Goal: Task Accomplishment & Management: Complete application form

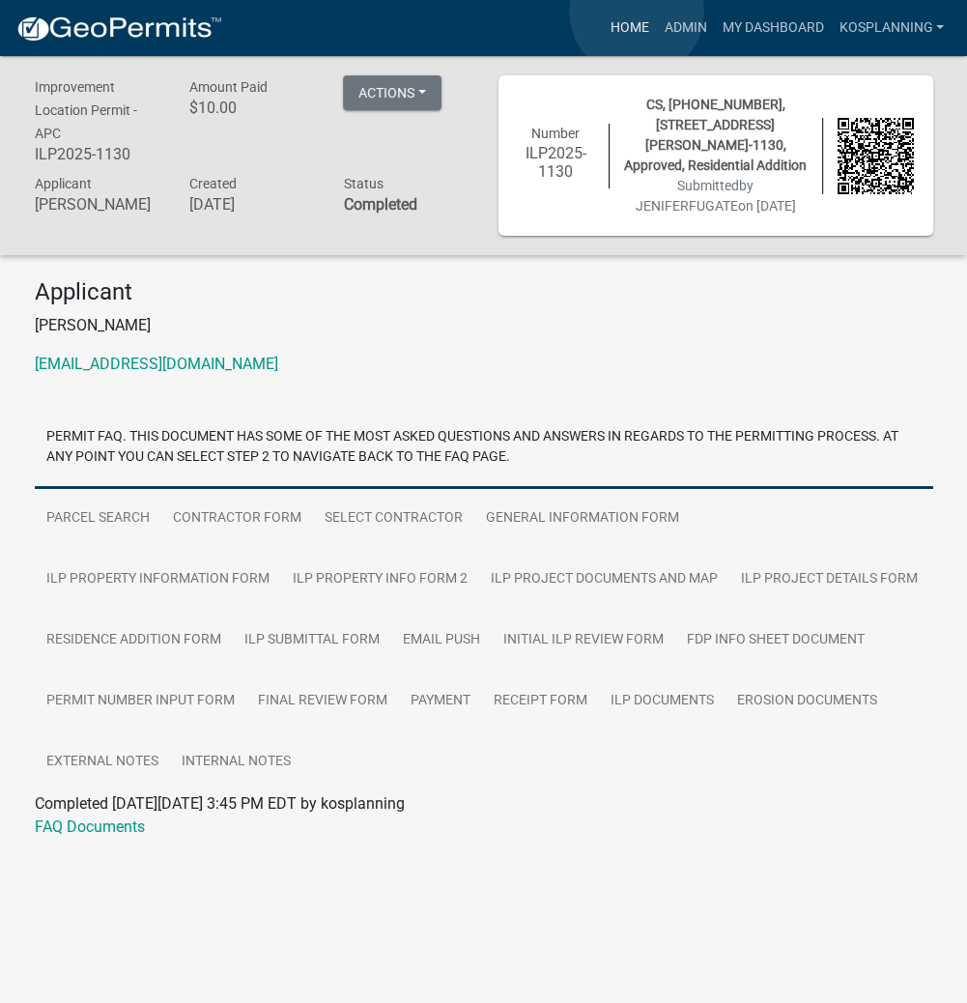
click at [637, 12] on link "Home" at bounding box center [629, 28] width 54 height 37
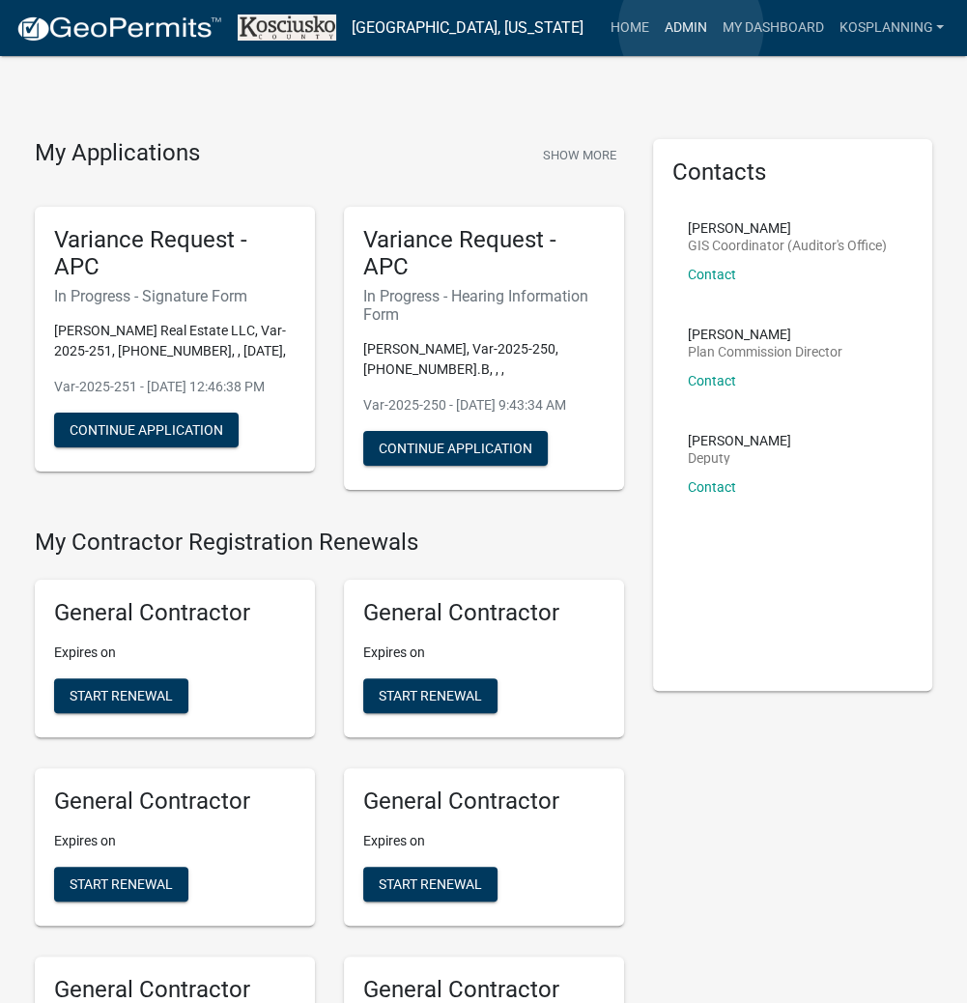
click at [691, 28] on link "Admin" at bounding box center [685, 28] width 58 height 37
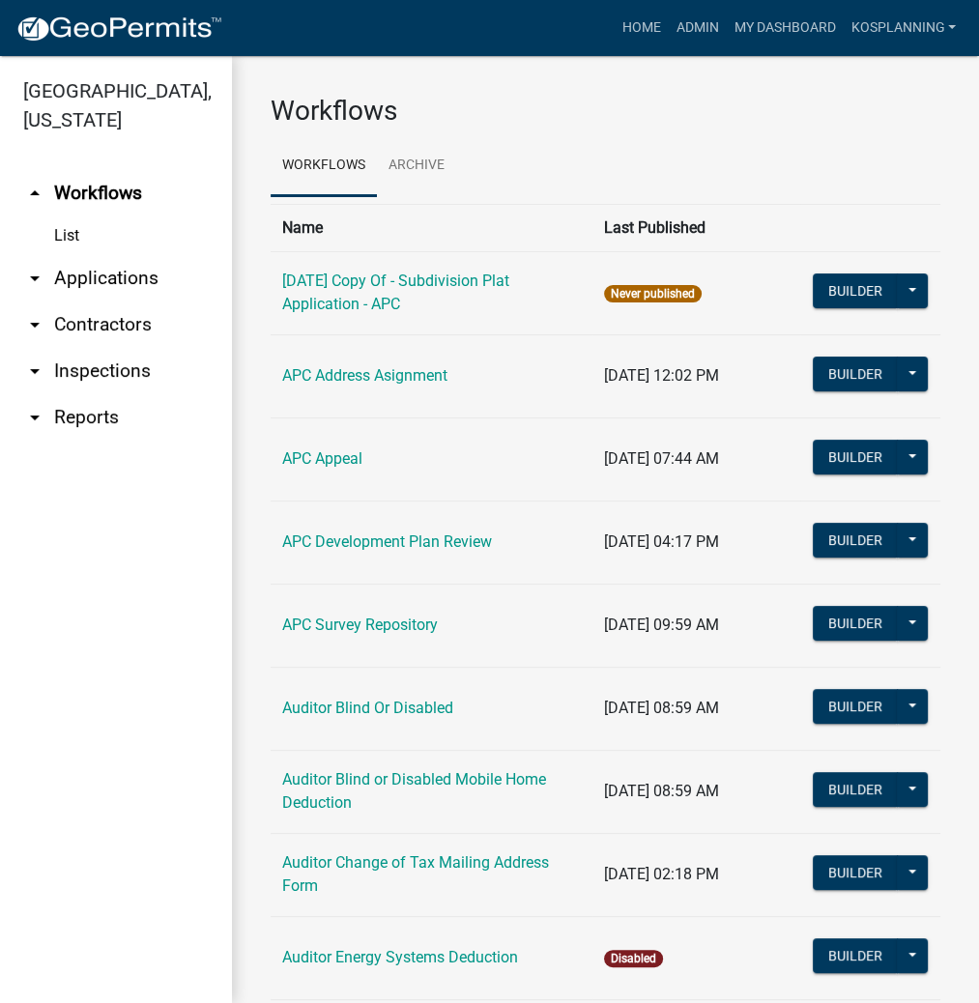
click at [121, 276] on link "arrow_drop_down Applications" at bounding box center [116, 278] width 232 height 46
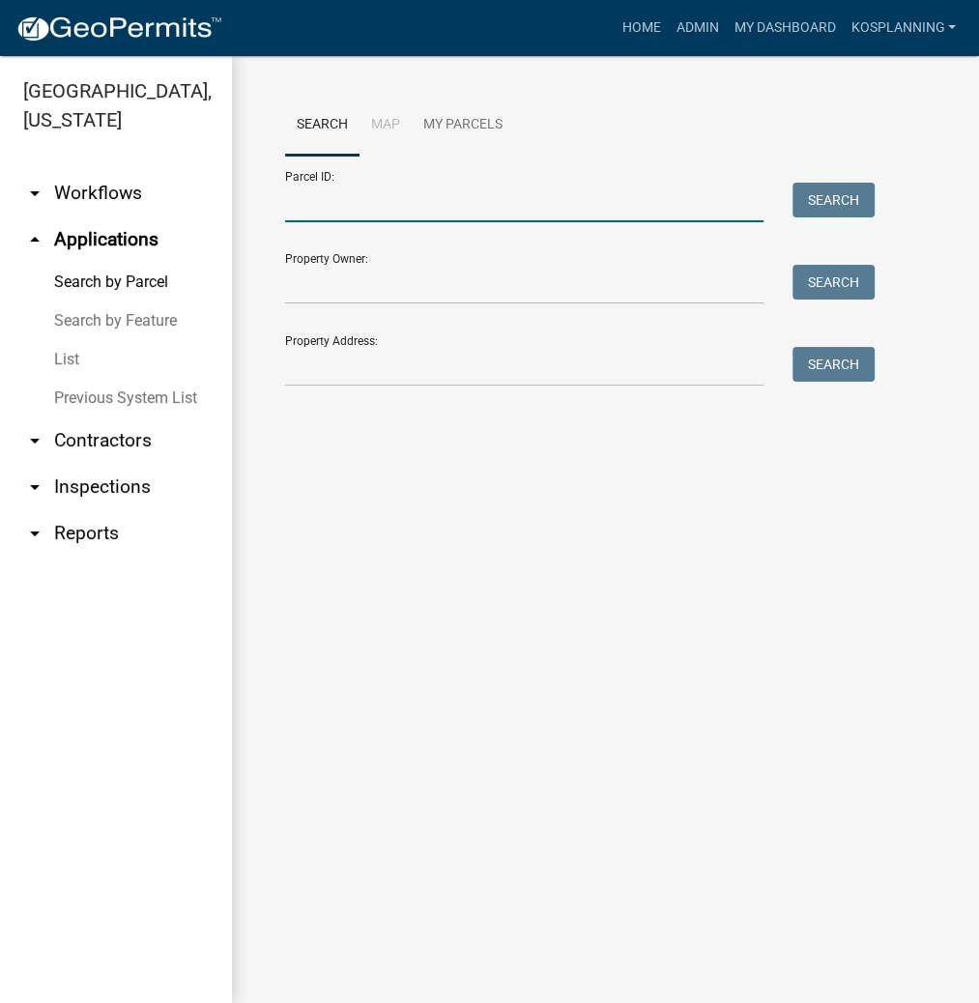
click at [313, 203] on input "Parcel ID:" at bounding box center [524, 203] width 478 height 40
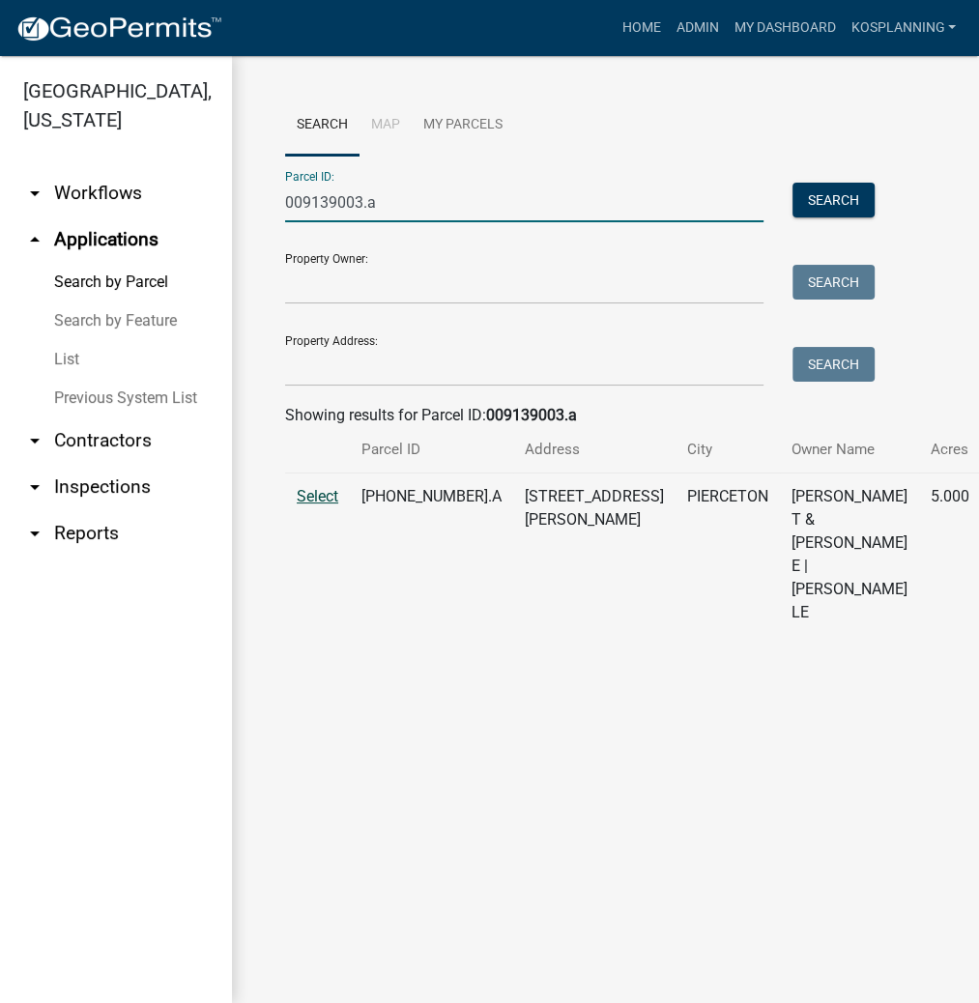
type input "009139003.a"
click at [326, 505] on span "Select" at bounding box center [318, 496] width 42 height 18
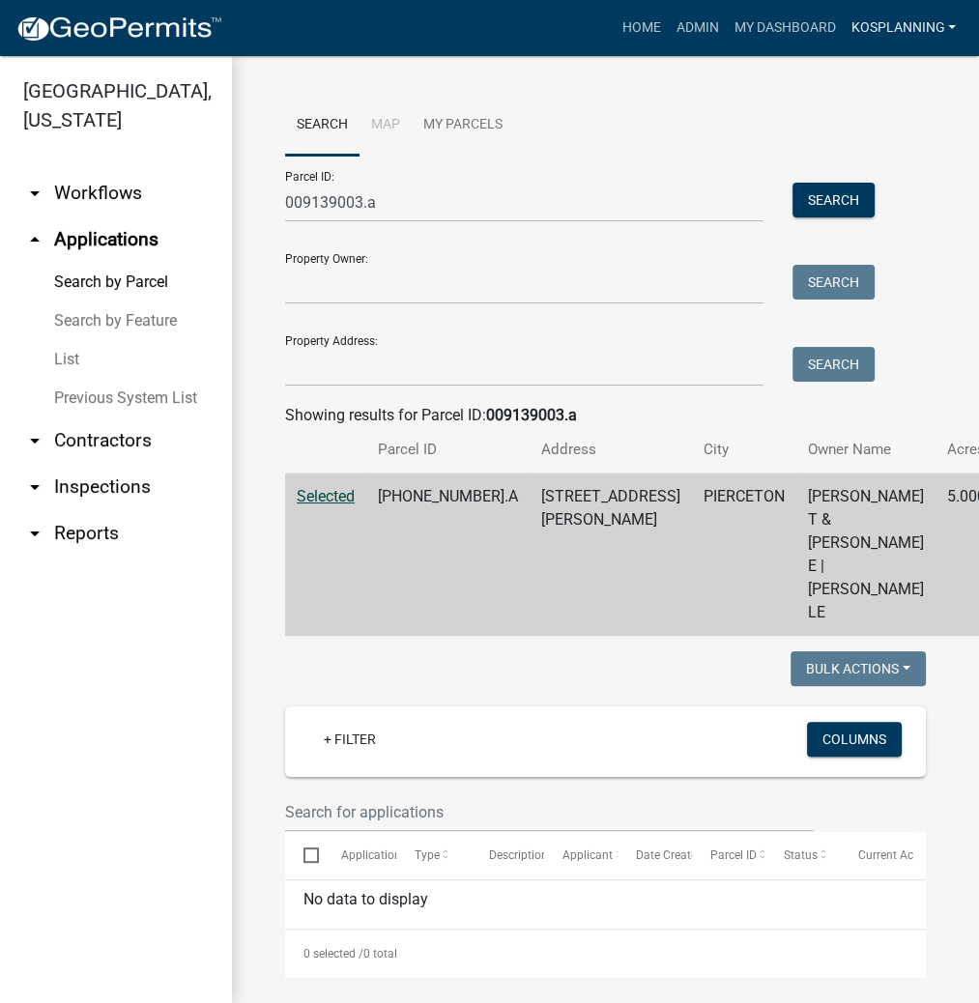
click at [883, 31] on link "kosplanning" at bounding box center [903, 28] width 121 height 37
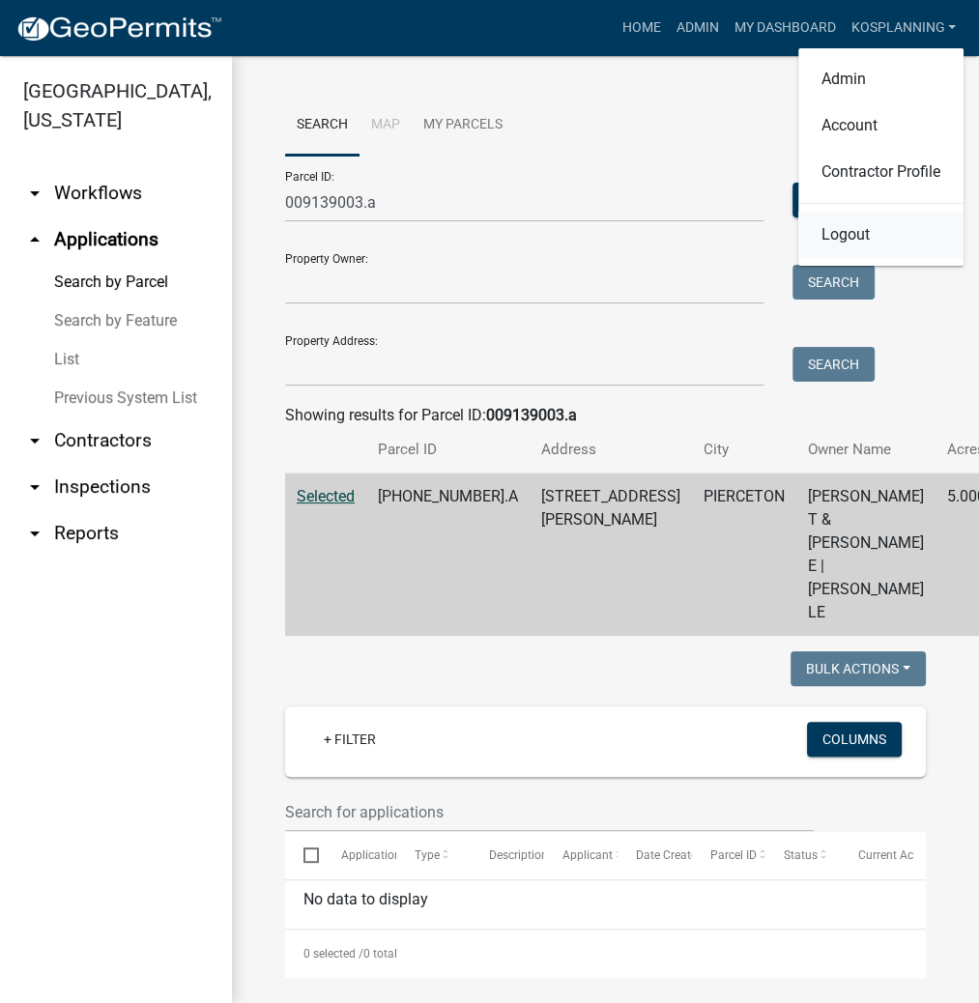
click at [850, 236] on link "Logout" at bounding box center [880, 235] width 165 height 46
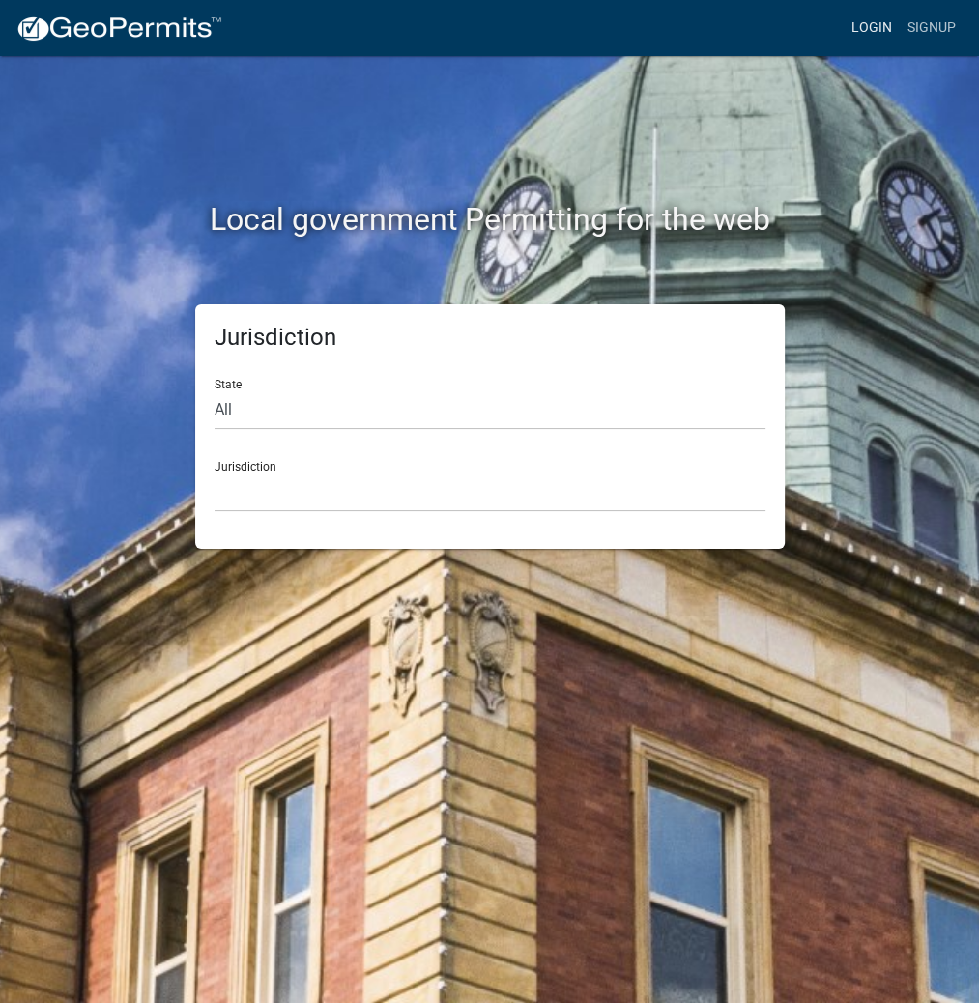
click at [886, 28] on link "Login" at bounding box center [872, 28] width 56 height 37
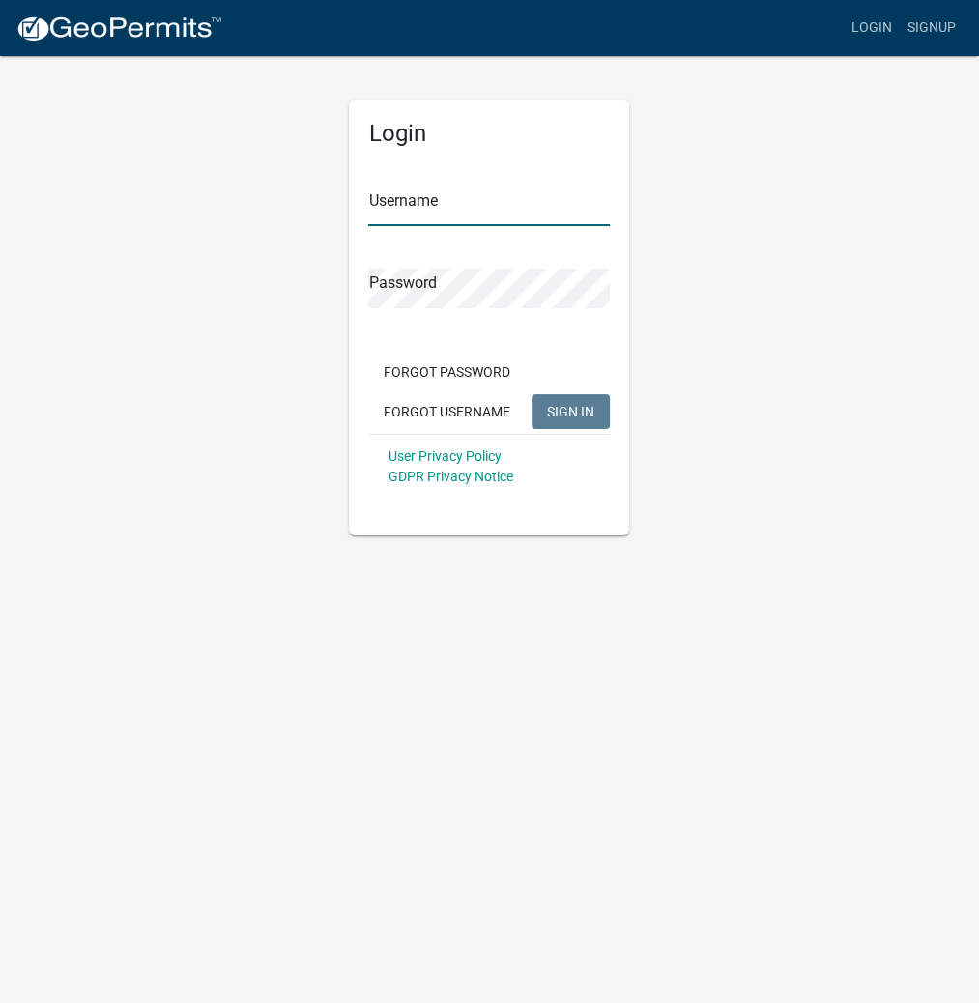
click at [402, 205] on input "Username" at bounding box center [489, 206] width 242 height 40
click at [943, 27] on link "Signup" at bounding box center [932, 28] width 64 height 37
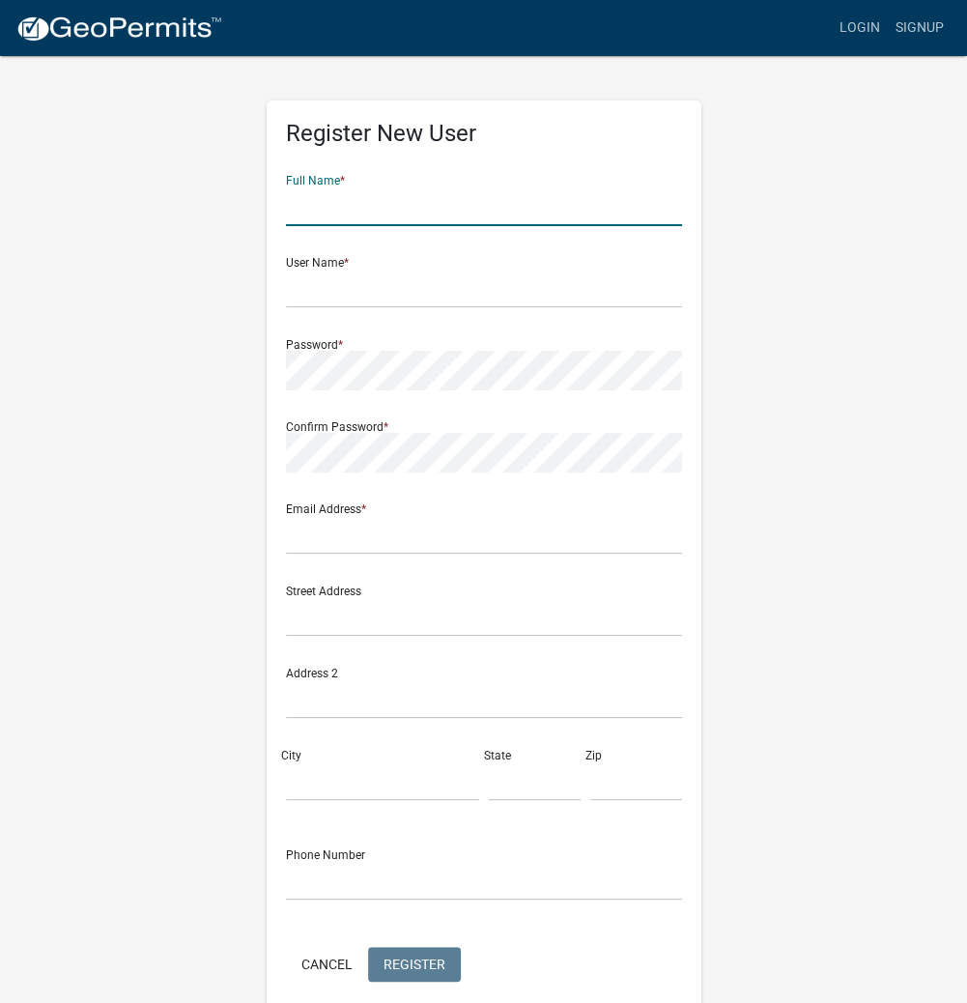
click at [367, 210] on input "text" at bounding box center [484, 206] width 396 height 40
type input "DALE WILCOXSON"
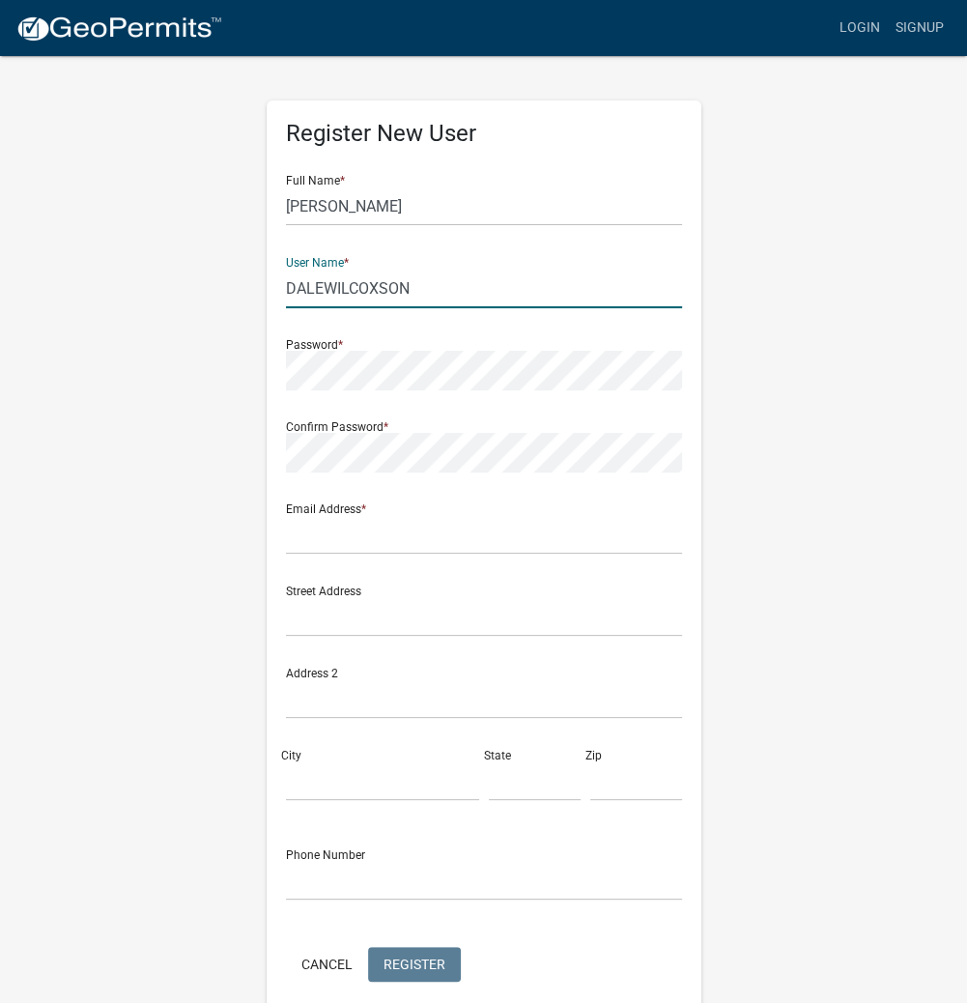
drag, startPoint x: 441, startPoint y: 287, endPoint x: 200, endPoint y: 279, distance: 240.7
click at [200, 279] on div "Register New User Full Name * DALE WILCOXSON User Name * DALEWILCOXSON Password…" at bounding box center [484, 571] width 928 height 1034
type input "DALEWILCOXSON"
click at [324, 537] on input "text" at bounding box center [484, 535] width 396 height 40
type input "areaplan@kosciusko.in.gov"
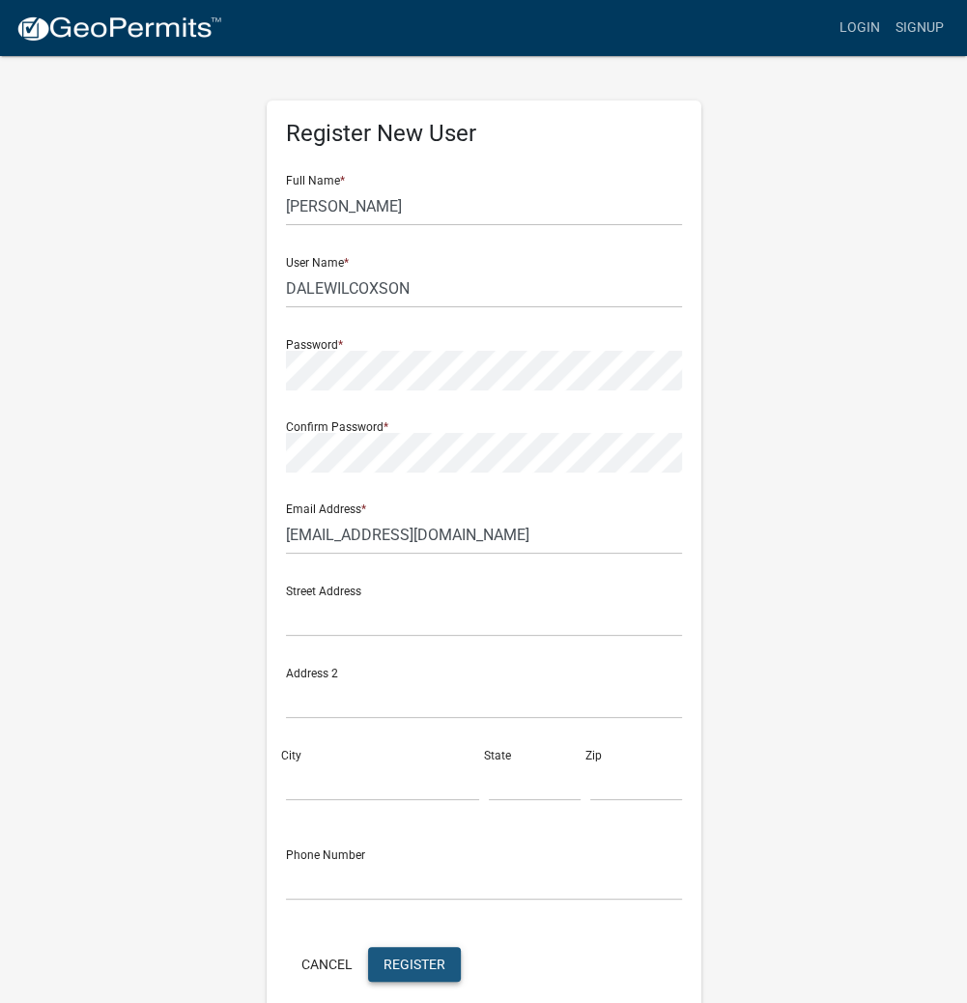
click at [440, 973] on button "Register" at bounding box center [414, 964] width 93 height 35
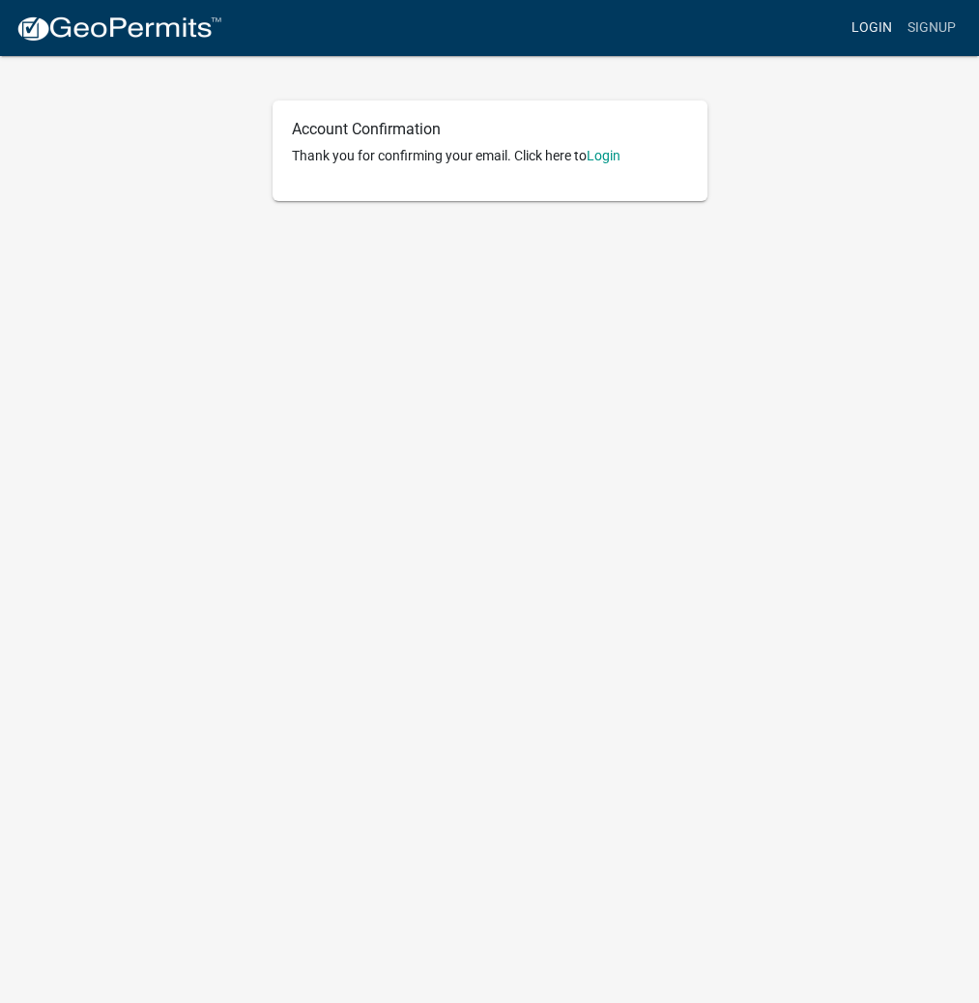
click at [870, 20] on link "Login" at bounding box center [872, 28] width 56 height 37
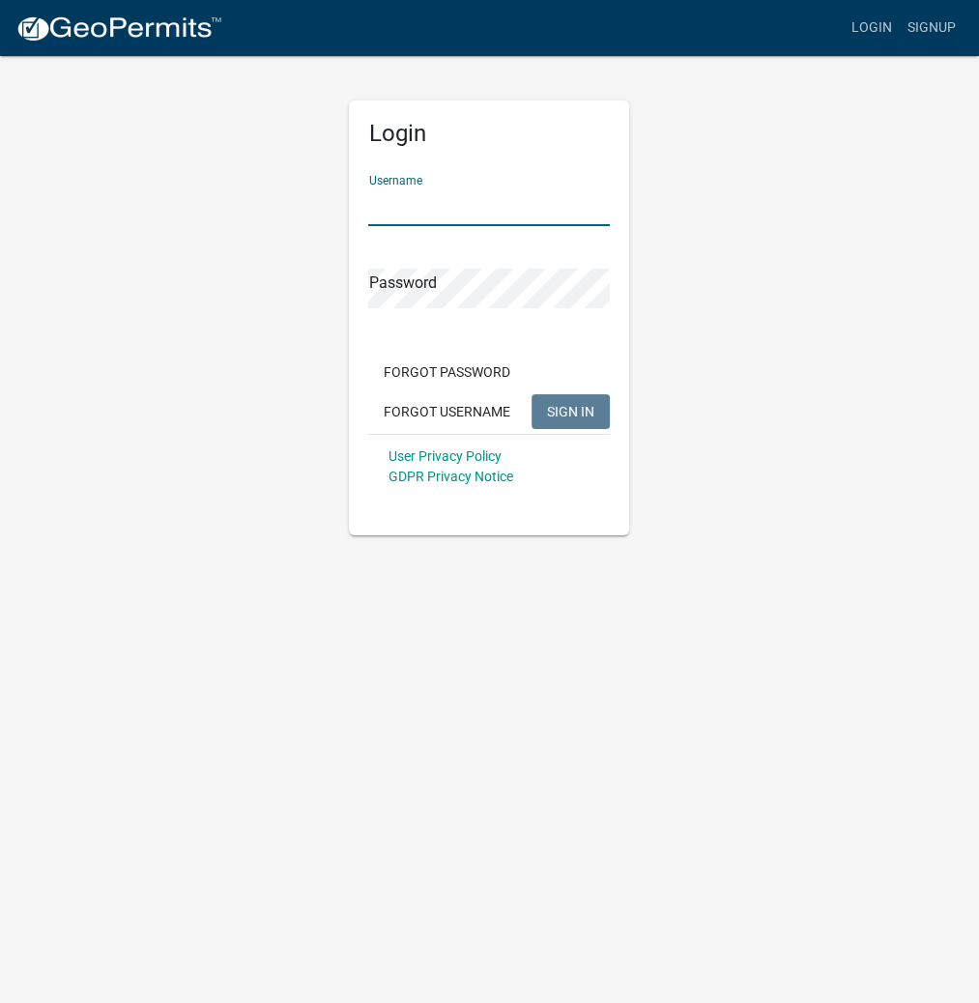
click at [402, 202] on input "Username" at bounding box center [489, 206] width 242 height 40
click at [426, 198] on input "Username" at bounding box center [489, 206] width 242 height 40
paste input "DALEWILCOXSON"
type input "DALEWILCOXSON"
click at [568, 418] on span "SIGN IN" at bounding box center [570, 410] width 47 height 15
